Goal: Communication & Community: Answer question/provide support

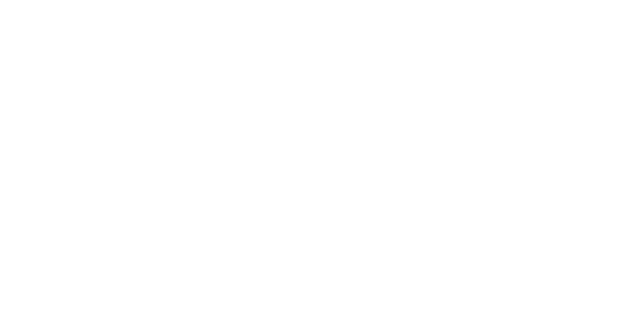
click at [602, 16] on div at bounding box center [317, 161] width 635 height 322
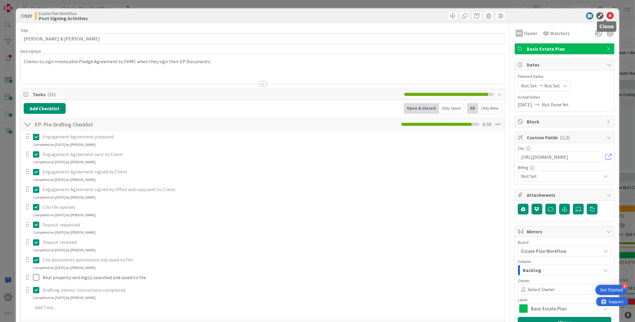
click at [607, 16] on icon at bounding box center [610, 15] width 7 height 7
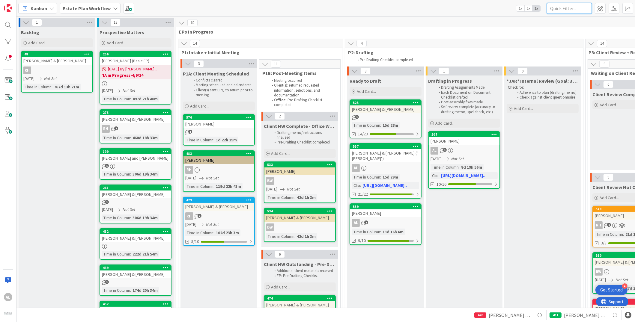
click at [569, 7] on input "text" at bounding box center [569, 8] width 45 height 11
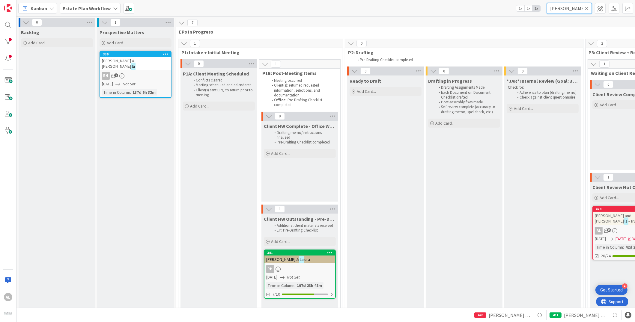
type input "[PERSON_NAME]"
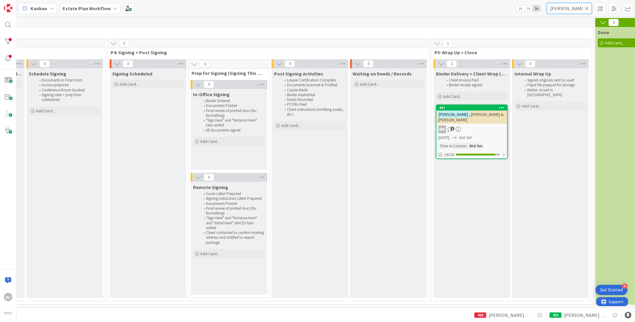
scroll to position [0, 799]
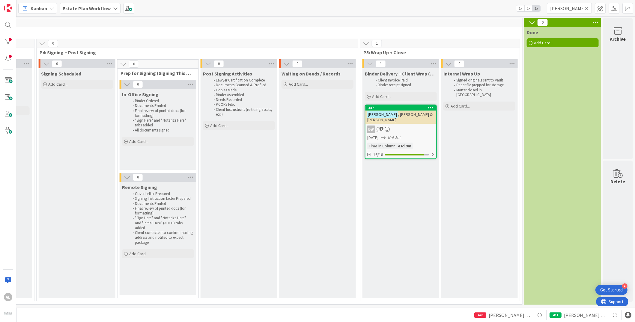
click at [415, 118] on link "447 [PERSON_NAME] & [PERSON_NAME] BW 3 [DATE] Not Set Time in [GEOGRAPHIC_DATA]…" at bounding box center [401, 132] width 72 height 55
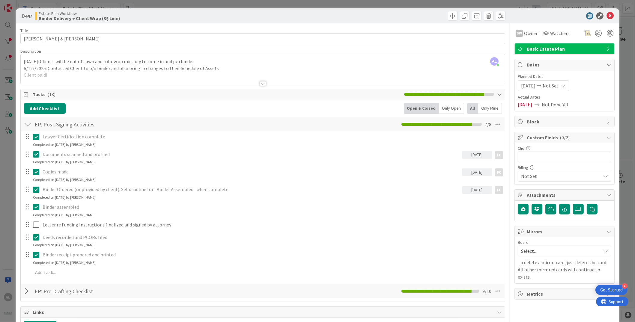
scroll to position [21, 0]
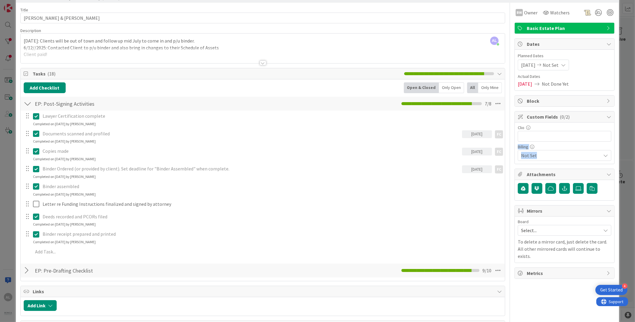
drag, startPoint x: 629, startPoint y: 139, endPoint x: 627, endPoint y: 150, distance: 10.6
click at [627, 150] on div "ID 447 Estate Plan Workflow Binder Delivery + Client Wrap ($$ Line) Title 19 / …" at bounding box center [317, 161] width 635 height 322
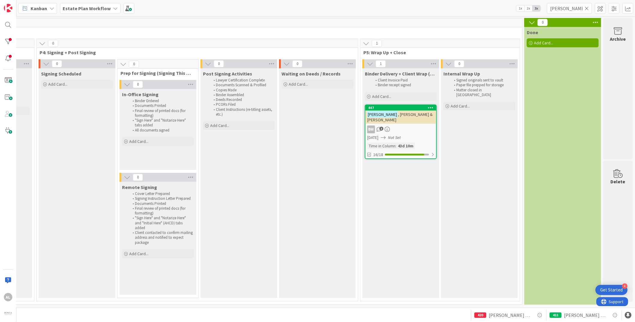
click at [416, 126] on div "BW 3" at bounding box center [401, 130] width 71 height 8
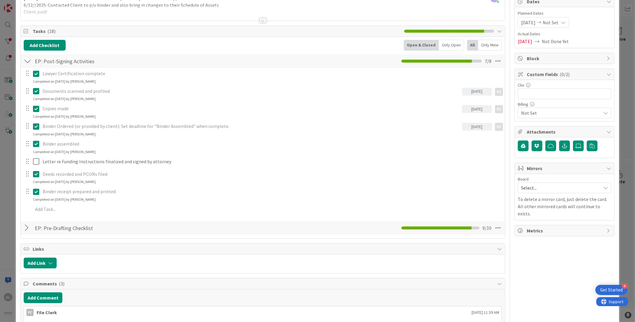
scroll to position [68, 0]
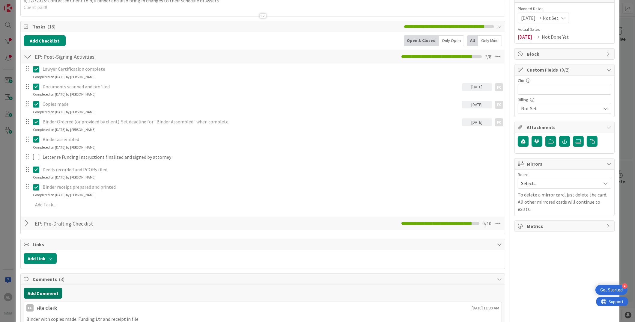
click at [52, 294] on button "Add Comment" at bounding box center [43, 293] width 39 height 11
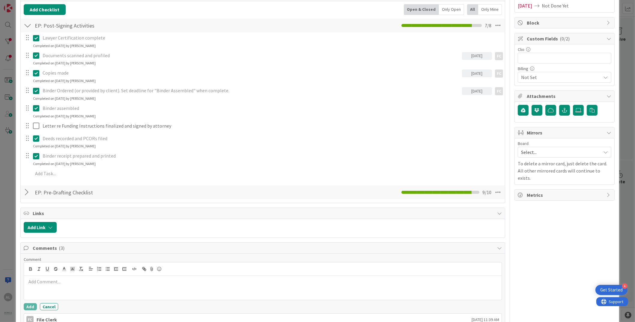
scroll to position [139, 0]
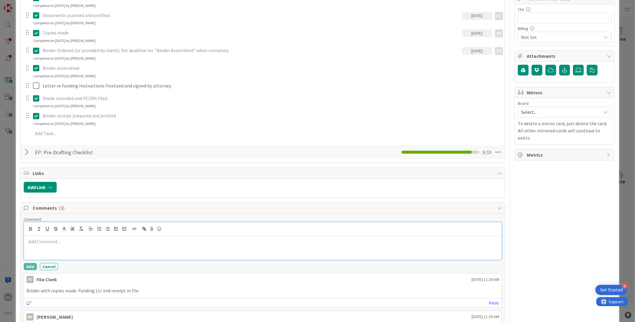
click at [61, 242] on p at bounding box center [262, 241] width 473 height 7
click at [32, 267] on button "Add" at bounding box center [30, 266] width 13 height 7
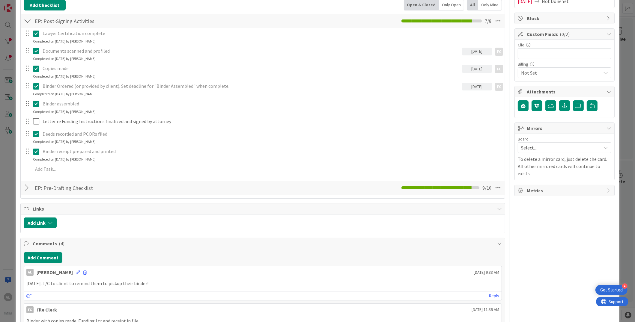
scroll to position [0, 0]
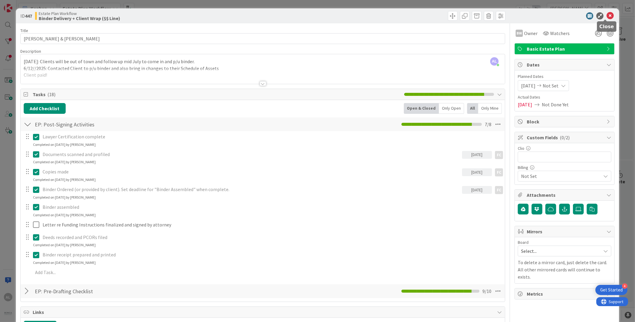
click at [607, 13] on icon at bounding box center [610, 15] width 7 height 7
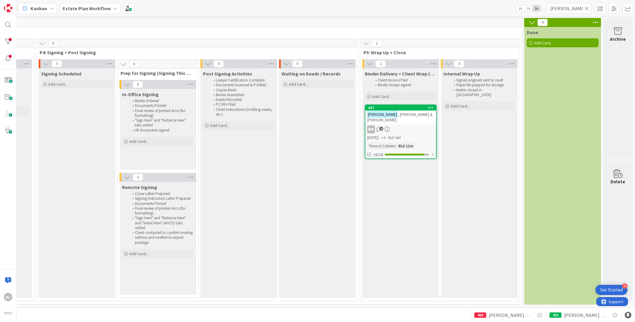
click at [588, 8] on icon at bounding box center [587, 8] width 4 height 5
click at [574, 7] on input "text" at bounding box center [569, 8] width 45 height 11
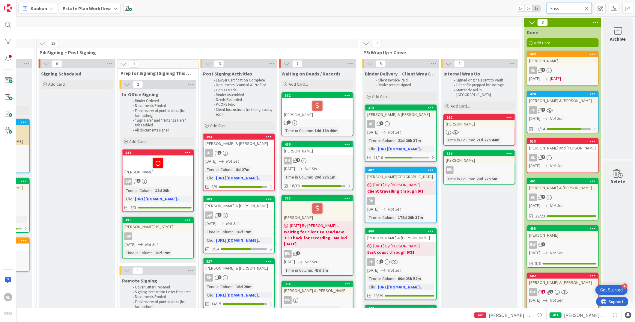
type input "Fuss"
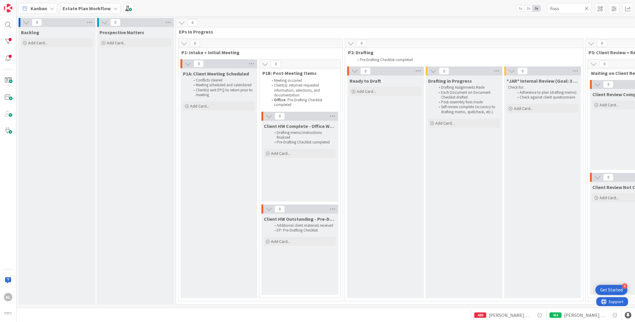
click at [588, 8] on icon at bounding box center [587, 8] width 4 height 5
click at [573, 8] on input "text" at bounding box center [569, 8] width 45 height 11
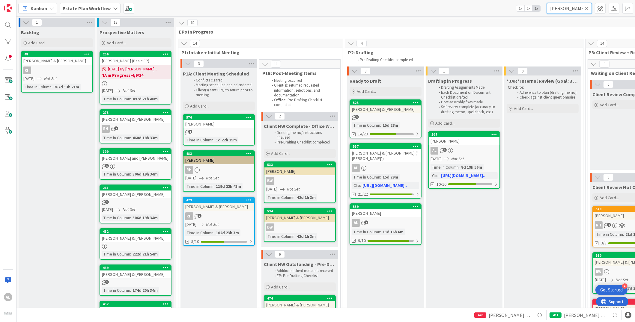
type input "[PERSON_NAME]"
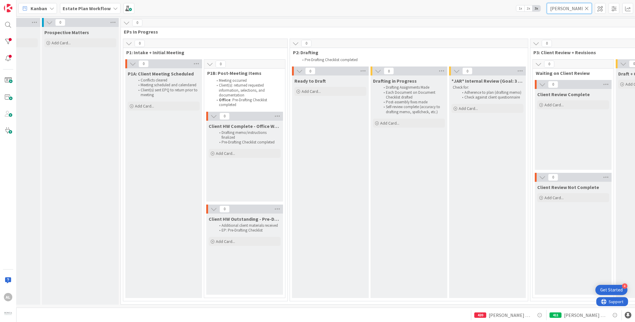
scroll to position [0, 43]
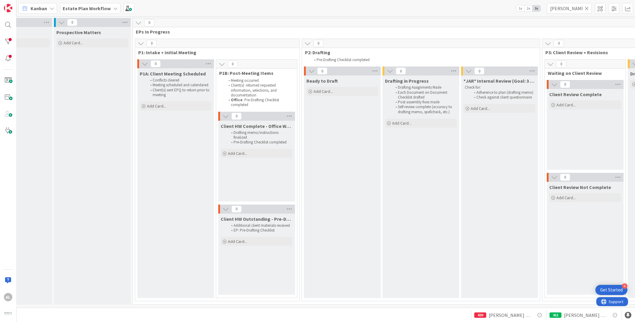
click at [586, 8] on icon at bounding box center [587, 8] width 4 height 5
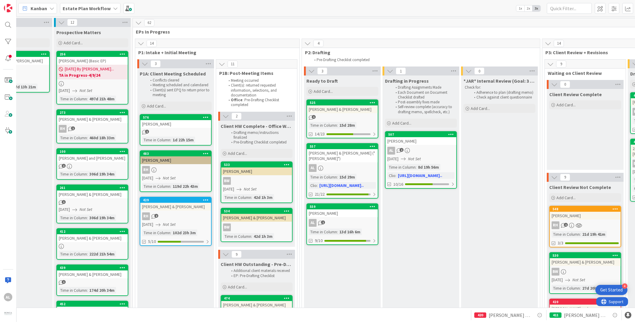
scroll to position [0, 0]
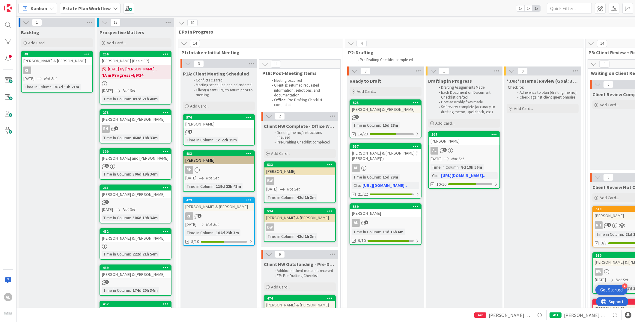
click at [103, 7] on b "Estate Plan Workflow" at bounding box center [87, 8] width 48 height 6
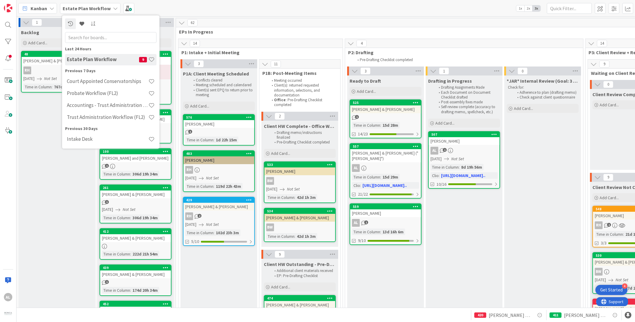
click at [85, 143] on div "Intake Desk" at bounding box center [110, 139] width 91 height 11
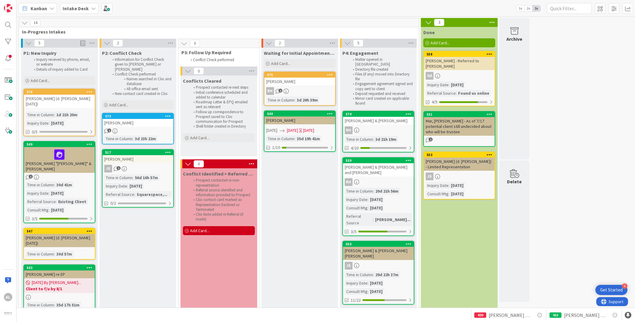
click at [94, 7] on icon at bounding box center [93, 8] width 5 height 5
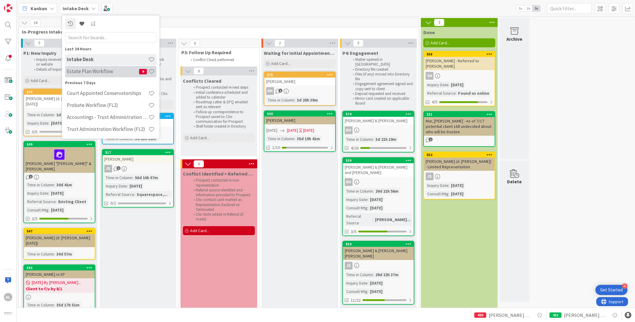
click at [100, 73] on h4 "Estate Plan Workflow" at bounding box center [103, 72] width 72 height 6
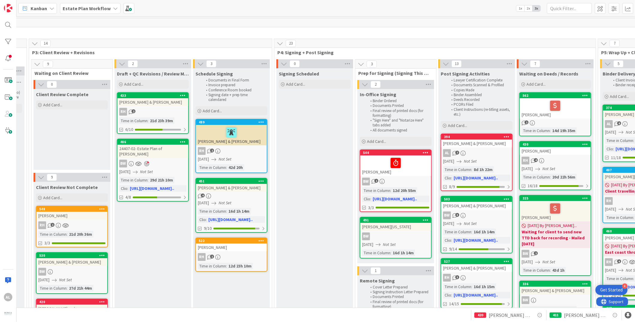
scroll to position [0, 560]
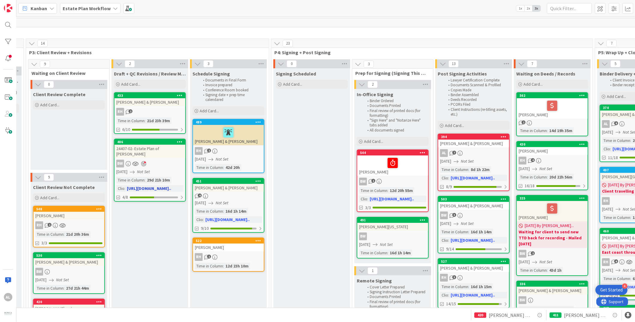
click at [168, 158] on link "486 24407-02- Estate Plan of [PERSON_NAME] BW [DATE] Not Set Time in [GEOGRAPHI…" at bounding box center [150, 170] width 72 height 63
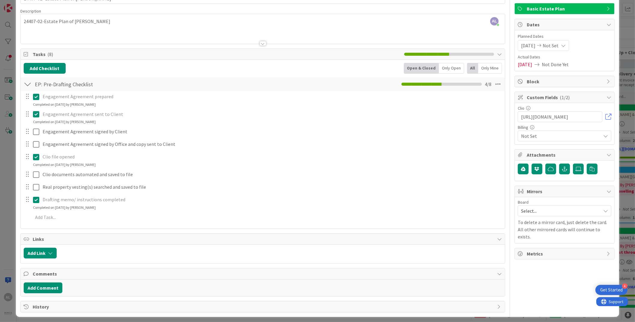
scroll to position [43, 0]
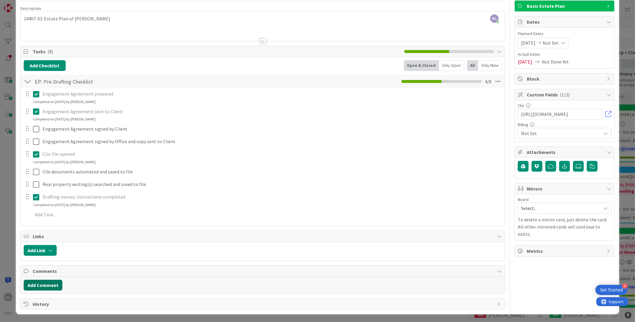
click at [48, 286] on button "Add Comment" at bounding box center [43, 285] width 39 height 11
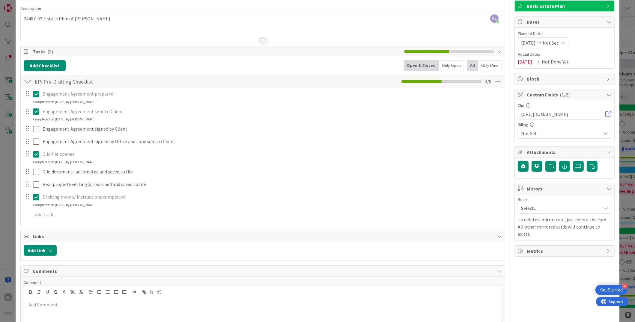
click at [83, 304] on p at bounding box center [262, 305] width 473 height 7
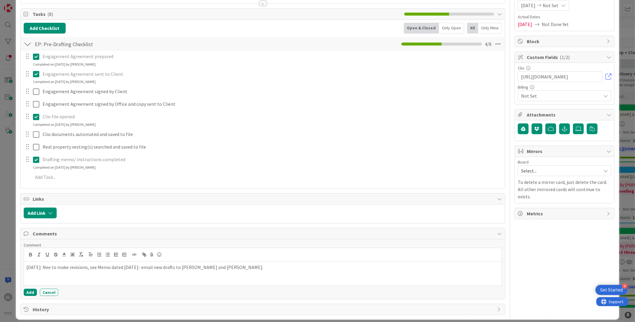
scroll to position [84, 0]
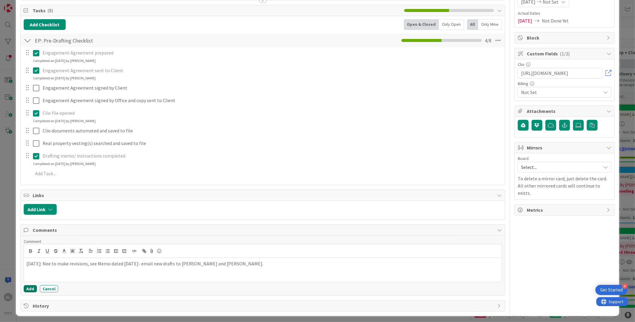
click at [30, 288] on button "Add" at bounding box center [30, 289] width 13 height 7
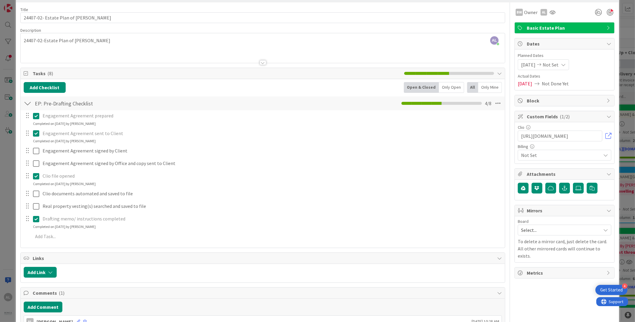
scroll to position [0, 0]
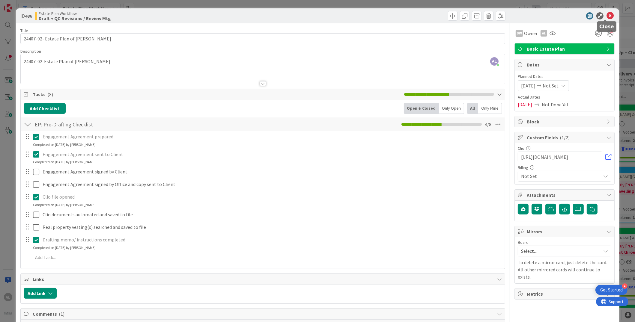
click at [608, 16] on icon at bounding box center [610, 15] width 7 height 7
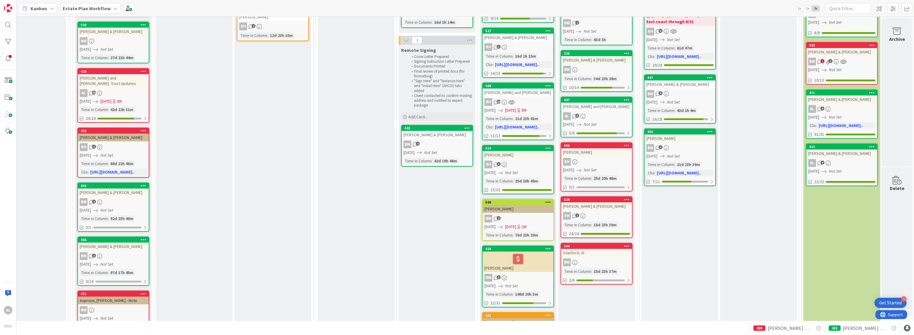
scroll to position [233, 520]
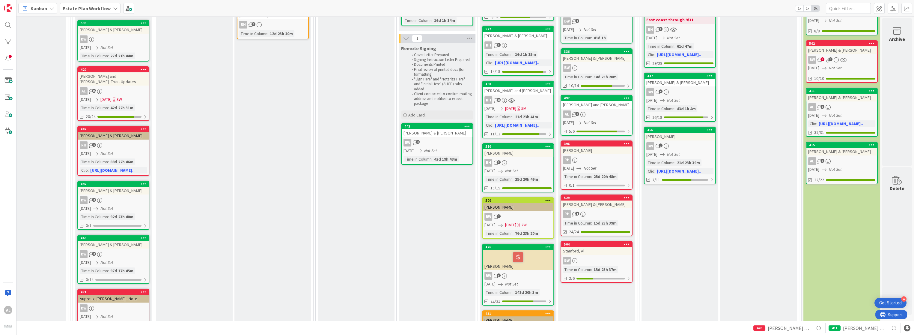
click at [603, 158] on div "RH" at bounding box center [596, 160] width 71 height 8
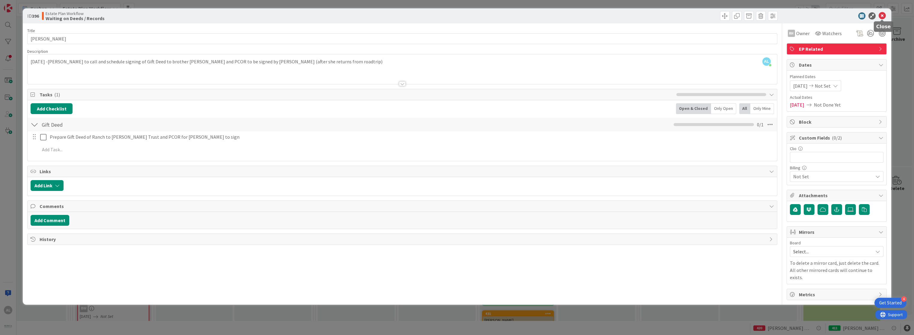
click at [635, 15] on icon at bounding box center [882, 15] width 7 height 7
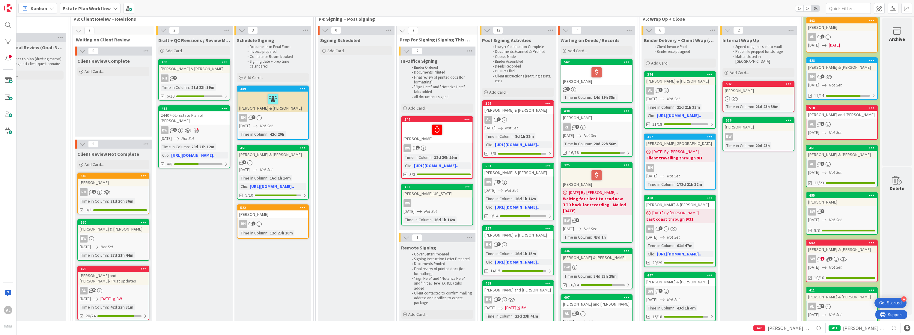
scroll to position [48, 520]
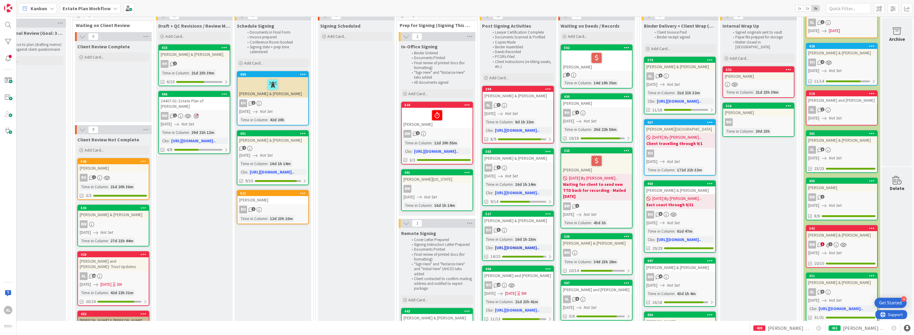
click at [533, 227] on div "RH 3" at bounding box center [518, 230] width 71 height 8
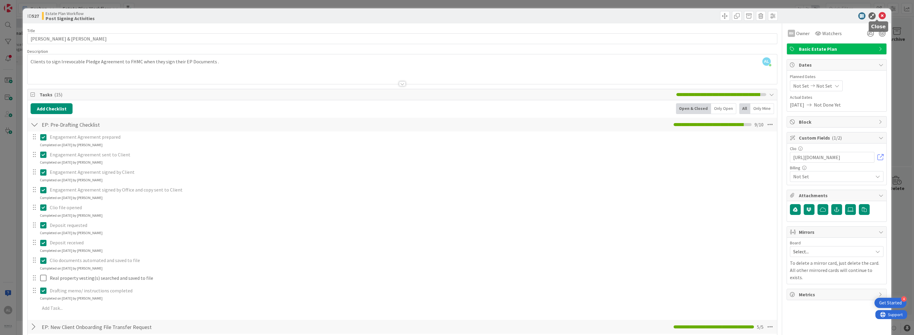
click at [635, 15] on icon at bounding box center [882, 15] width 7 height 7
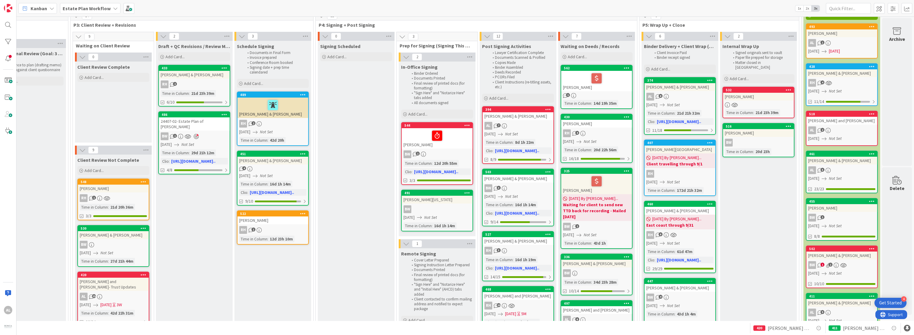
scroll to position [21, 520]
